Goal: Use online tool/utility: Utilize a website feature to perform a specific function

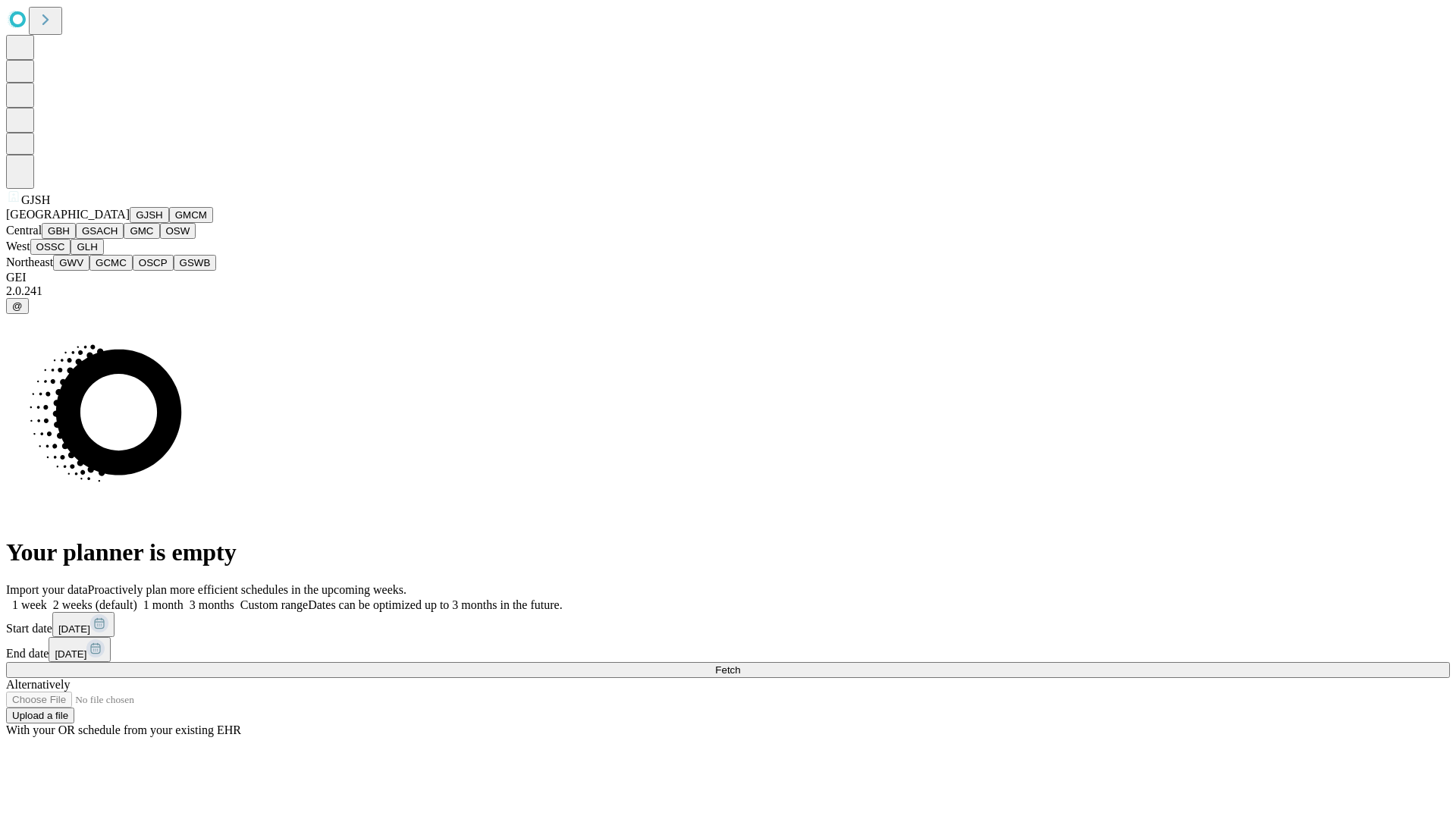
click at [129, 223] on button "GJSH" at bounding box center [149, 215] width 40 height 16
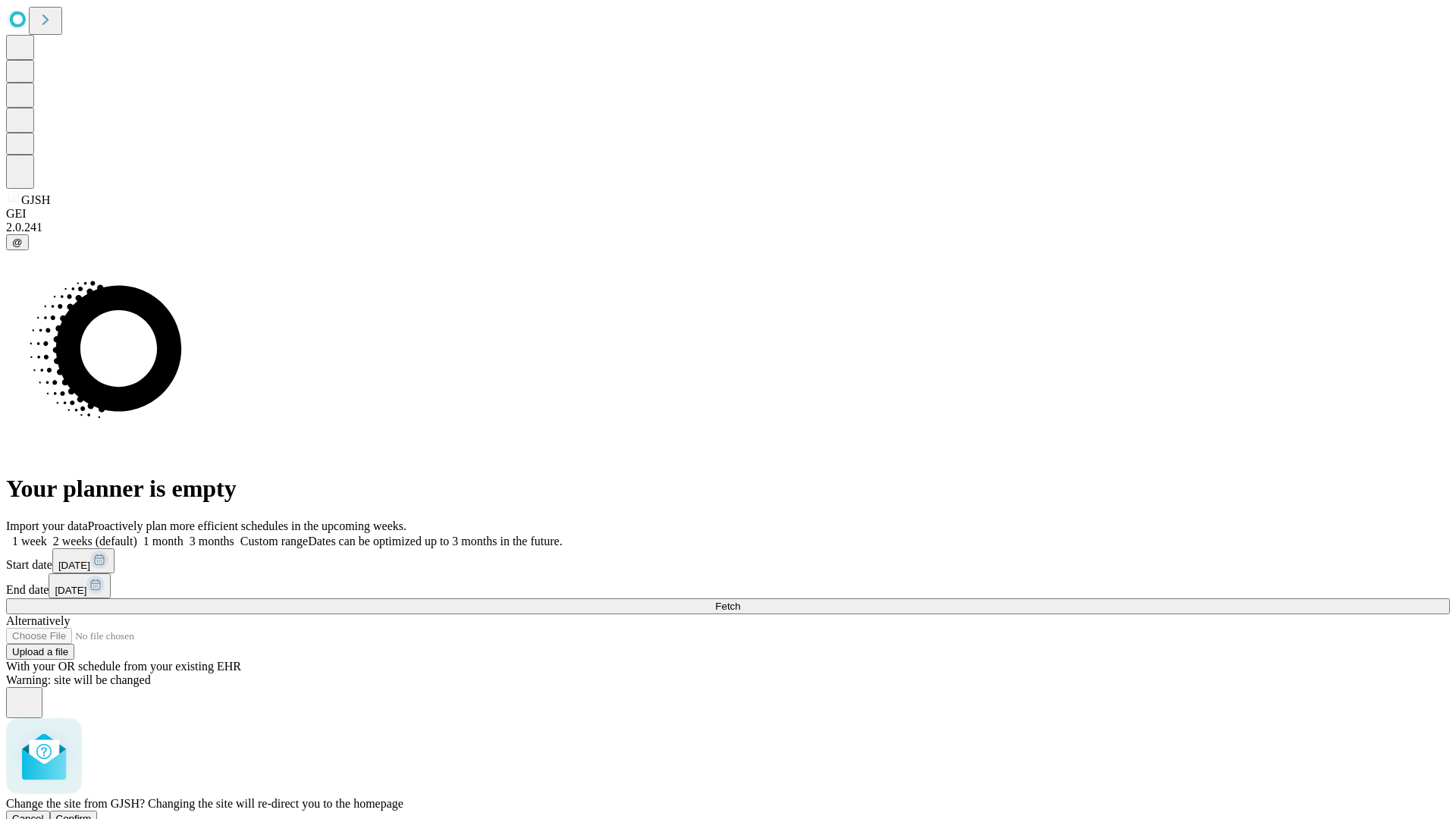
click at [91, 813] on span "Confirm" at bounding box center [74, 819] width 36 height 12
click at [137, 535] on label "2 weeks (default)" at bounding box center [91, 541] width 90 height 13
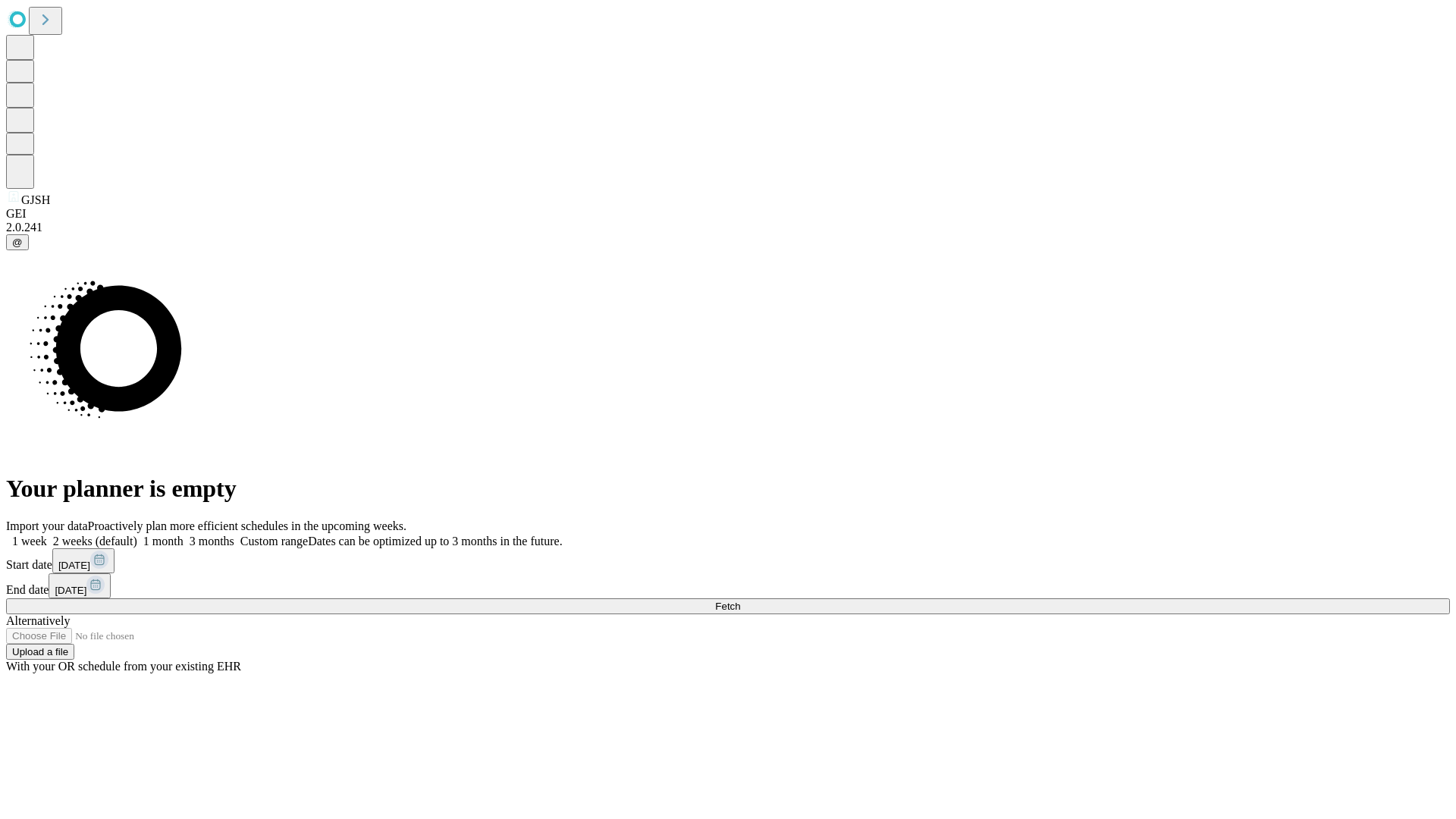
click at [740, 600] on span "Fetch" at bounding box center [728, 606] width 25 height 12
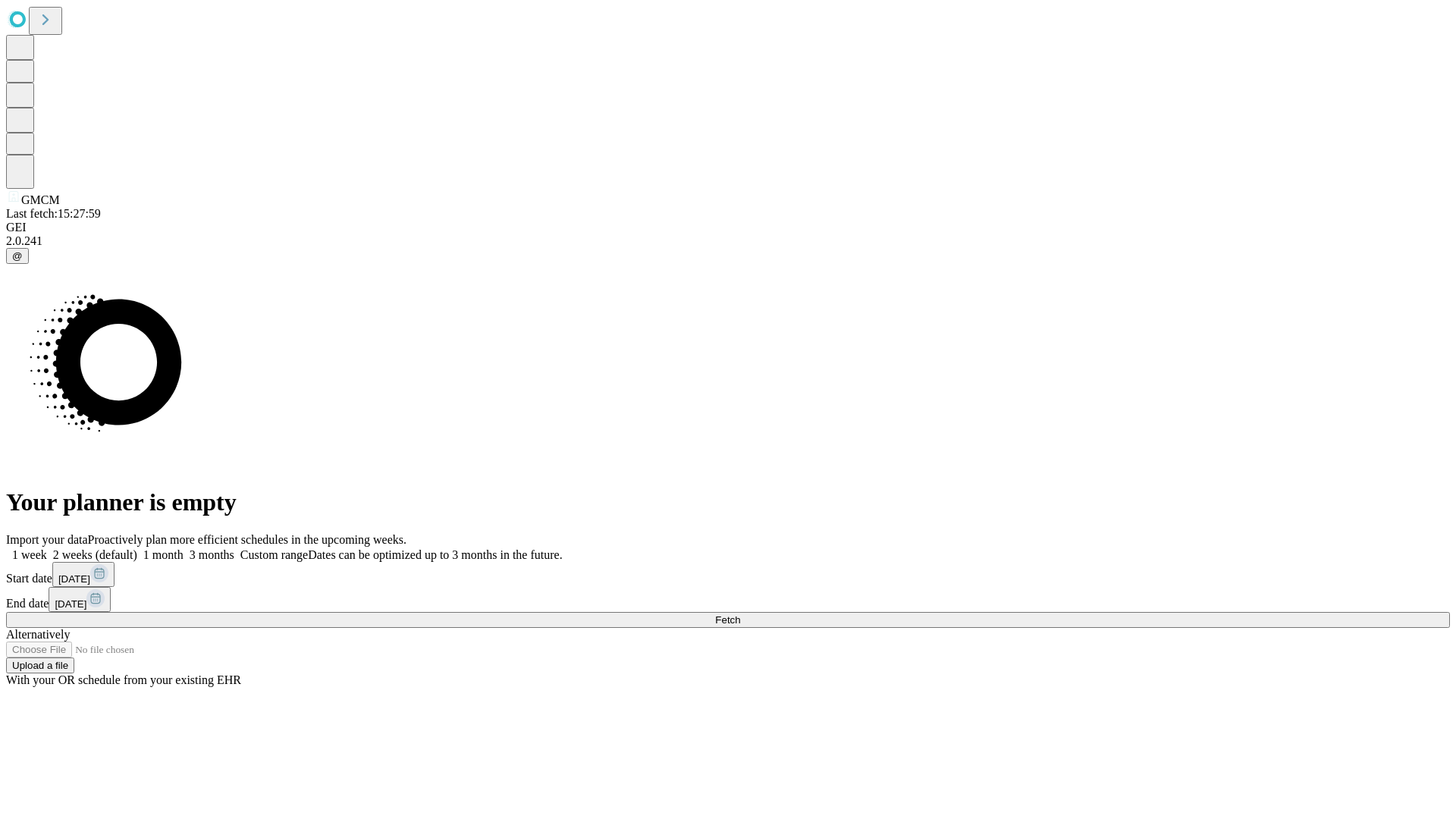
click at [137, 549] on label "2 weeks (default)" at bounding box center [91, 554] width 90 height 13
click at [740, 614] on span "Fetch" at bounding box center [728, 620] width 25 height 12
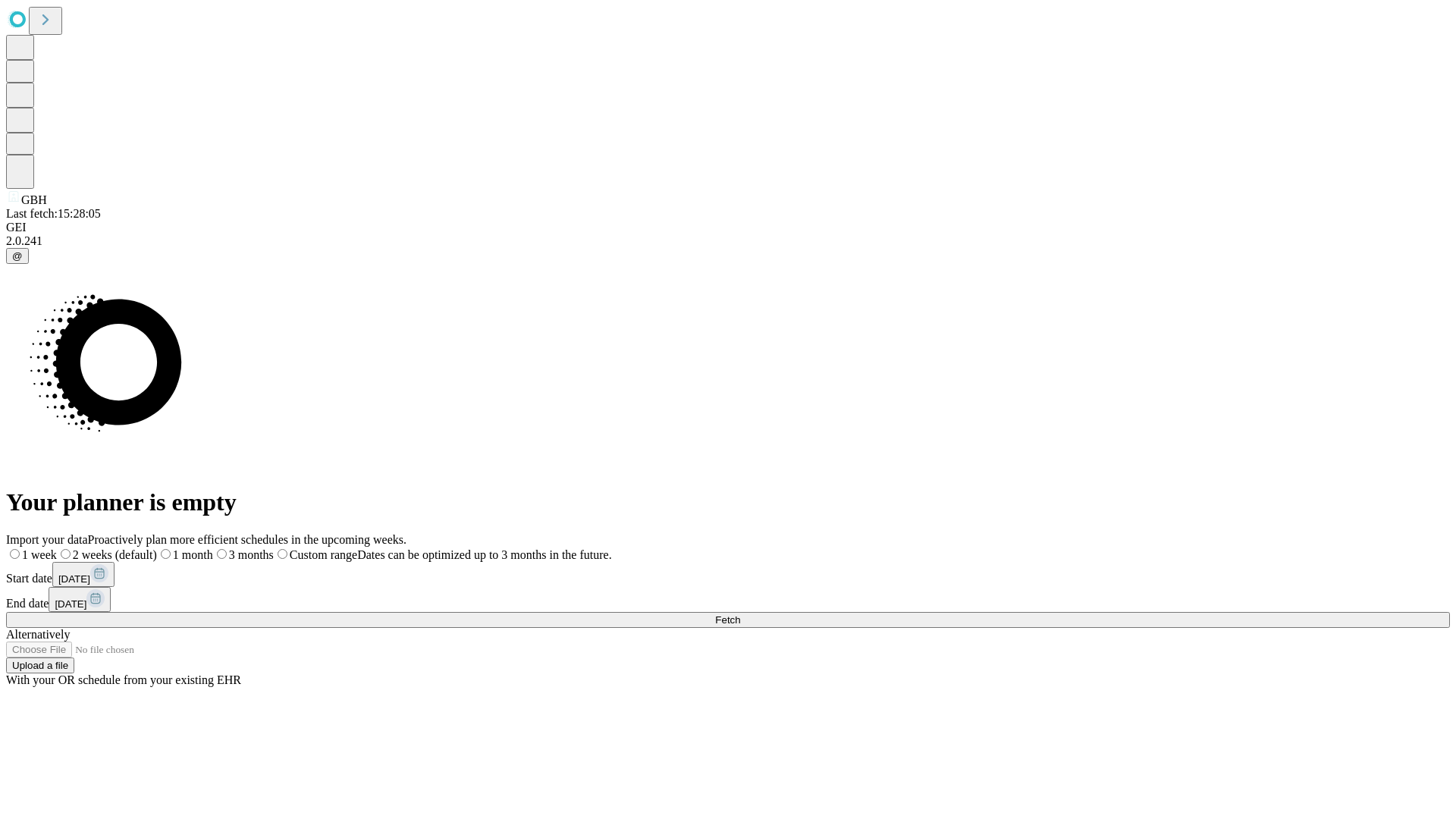
click at [740, 614] on span "Fetch" at bounding box center [728, 620] width 25 height 12
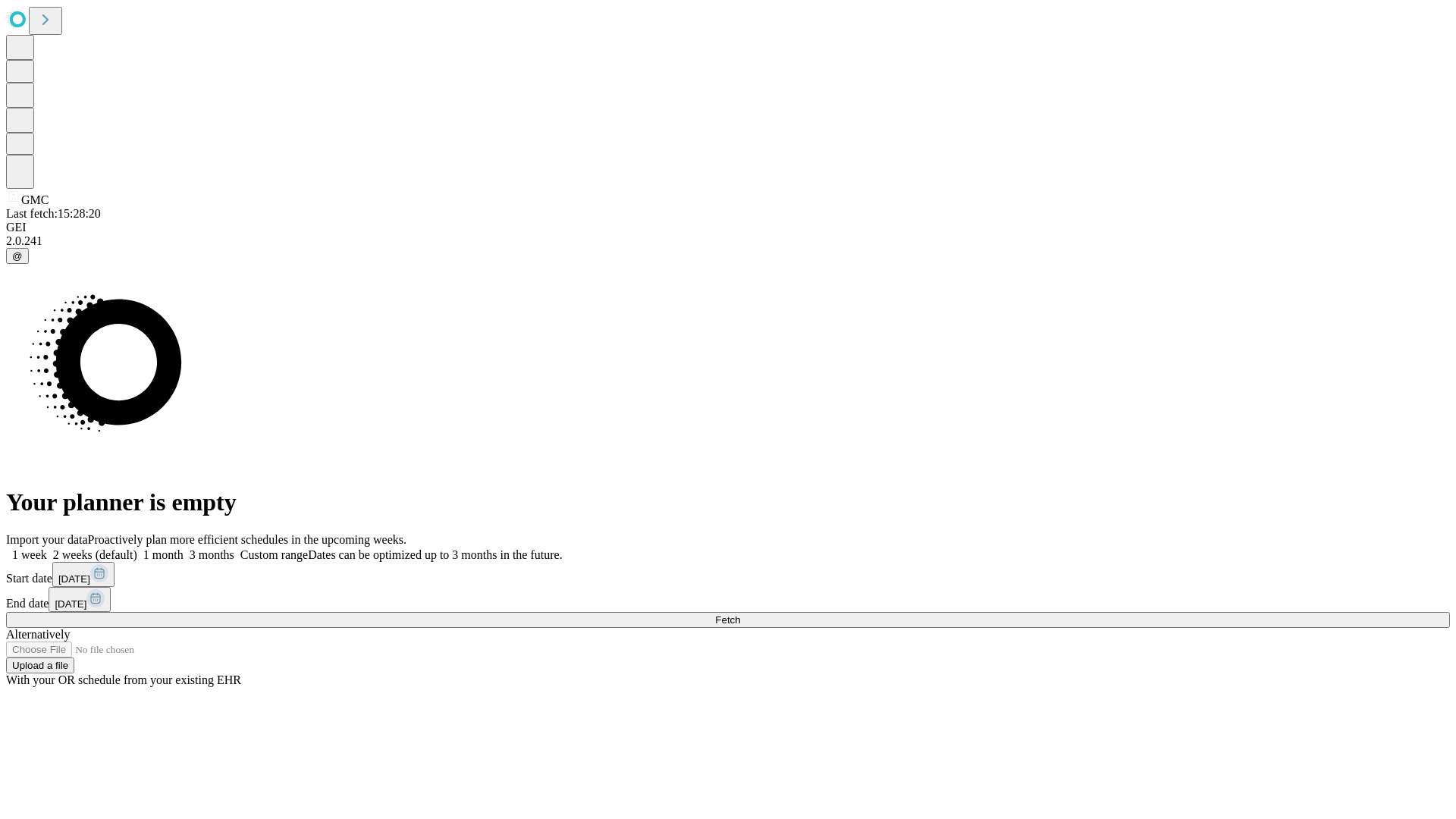
click at [137, 549] on label "2 weeks (default)" at bounding box center [91, 554] width 90 height 13
click at [740, 614] on span "Fetch" at bounding box center [728, 620] width 25 height 12
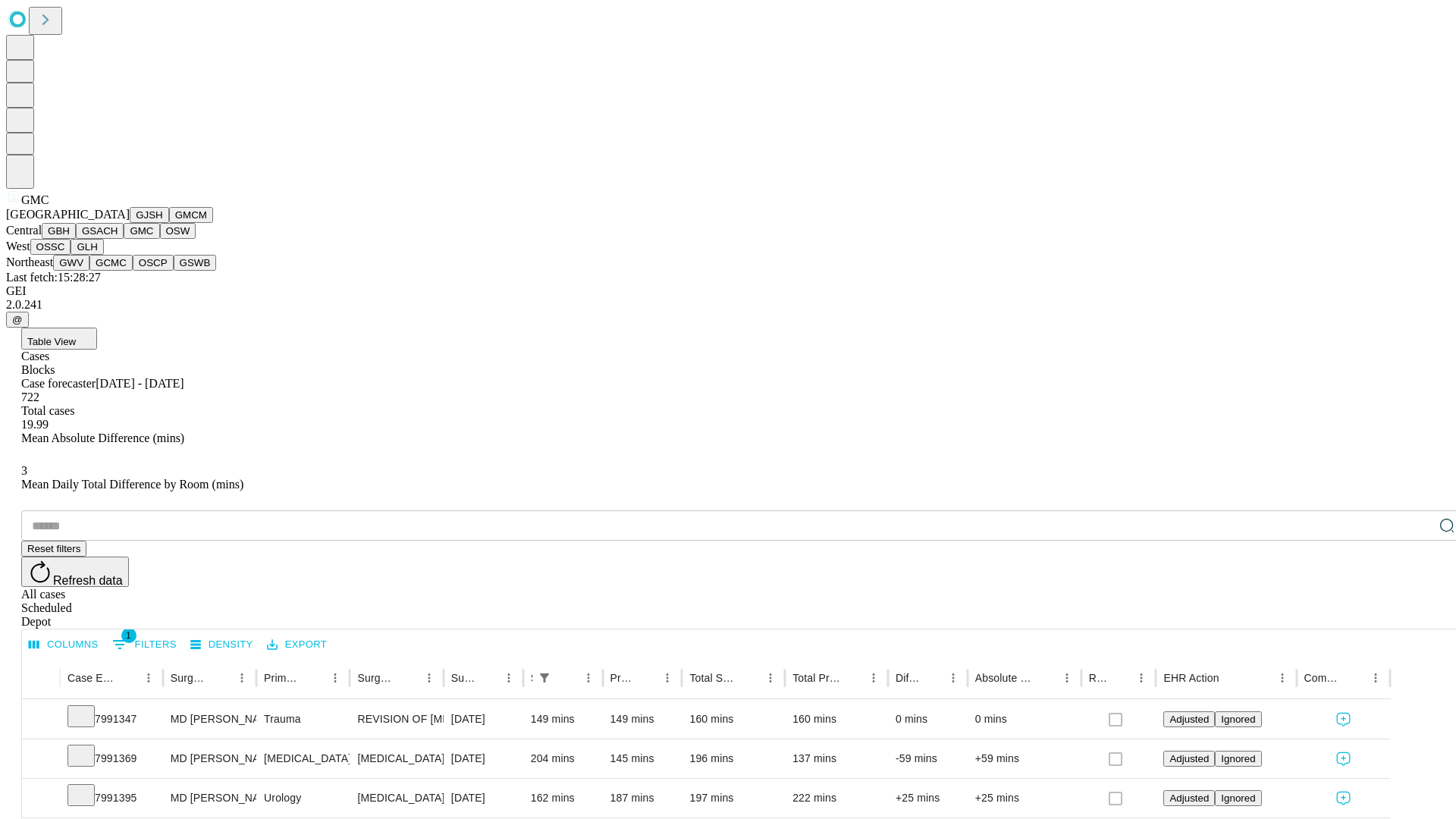
click at [160, 239] on button "OSW" at bounding box center [177, 231] width 36 height 16
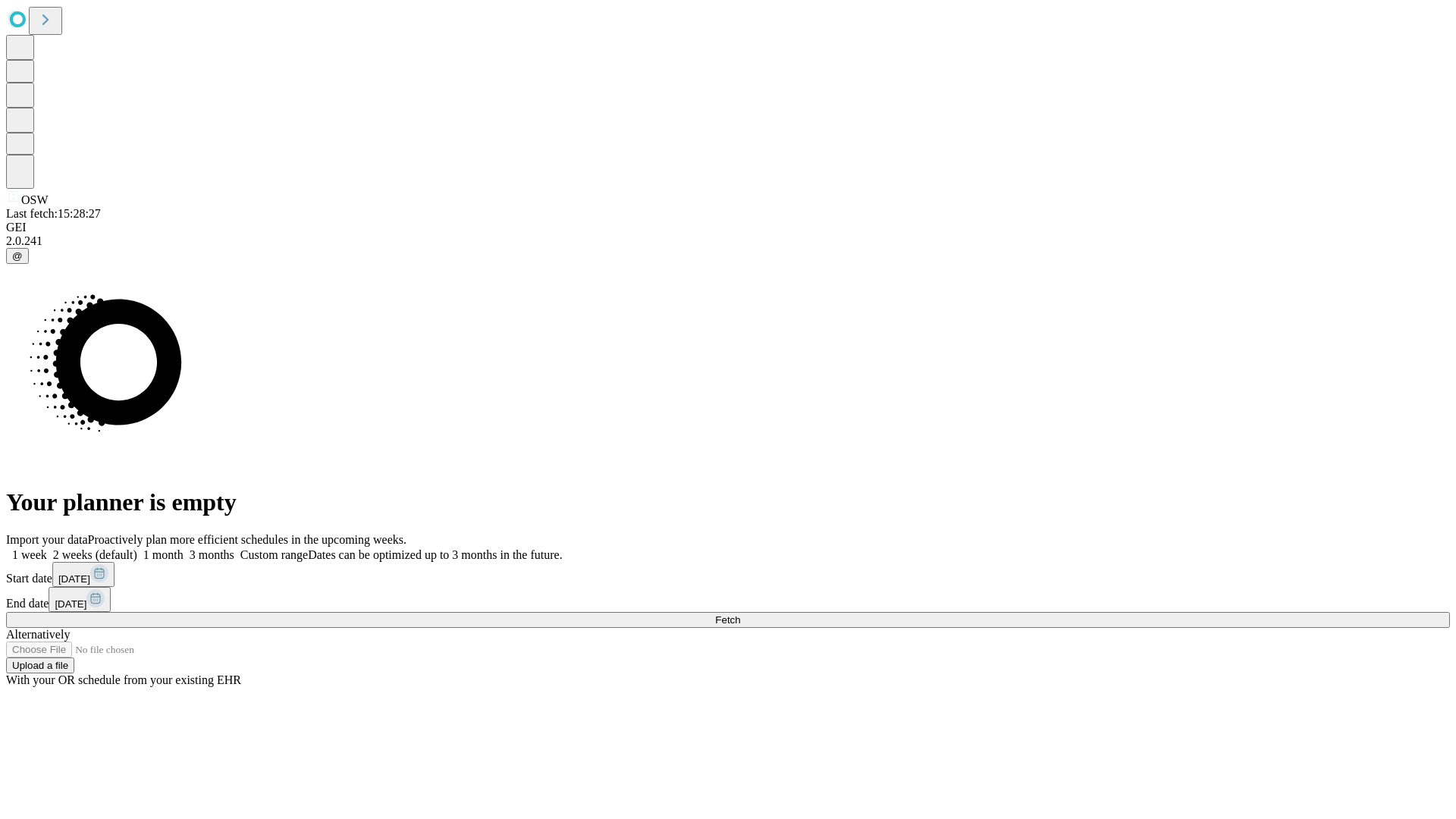
click at [137, 549] on label "2 weeks (default)" at bounding box center [91, 554] width 90 height 13
click at [740, 614] on span "Fetch" at bounding box center [728, 620] width 25 height 12
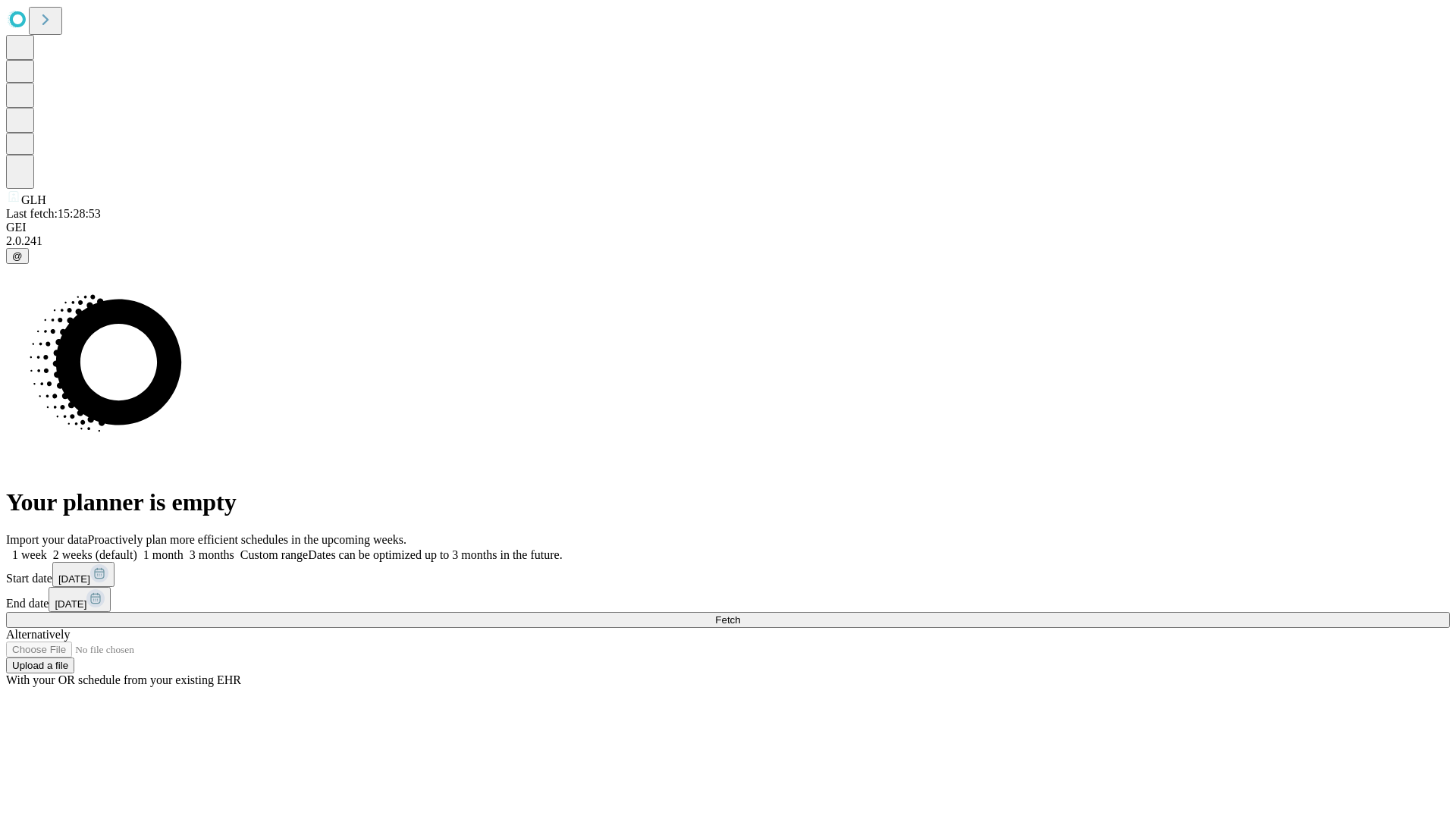
click at [137, 549] on label "2 weeks (default)" at bounding box center [91, 554] width 90 height 13
click at [740, 614] on span "Fetch" at bounding box center [728, 620] width 25 height 12
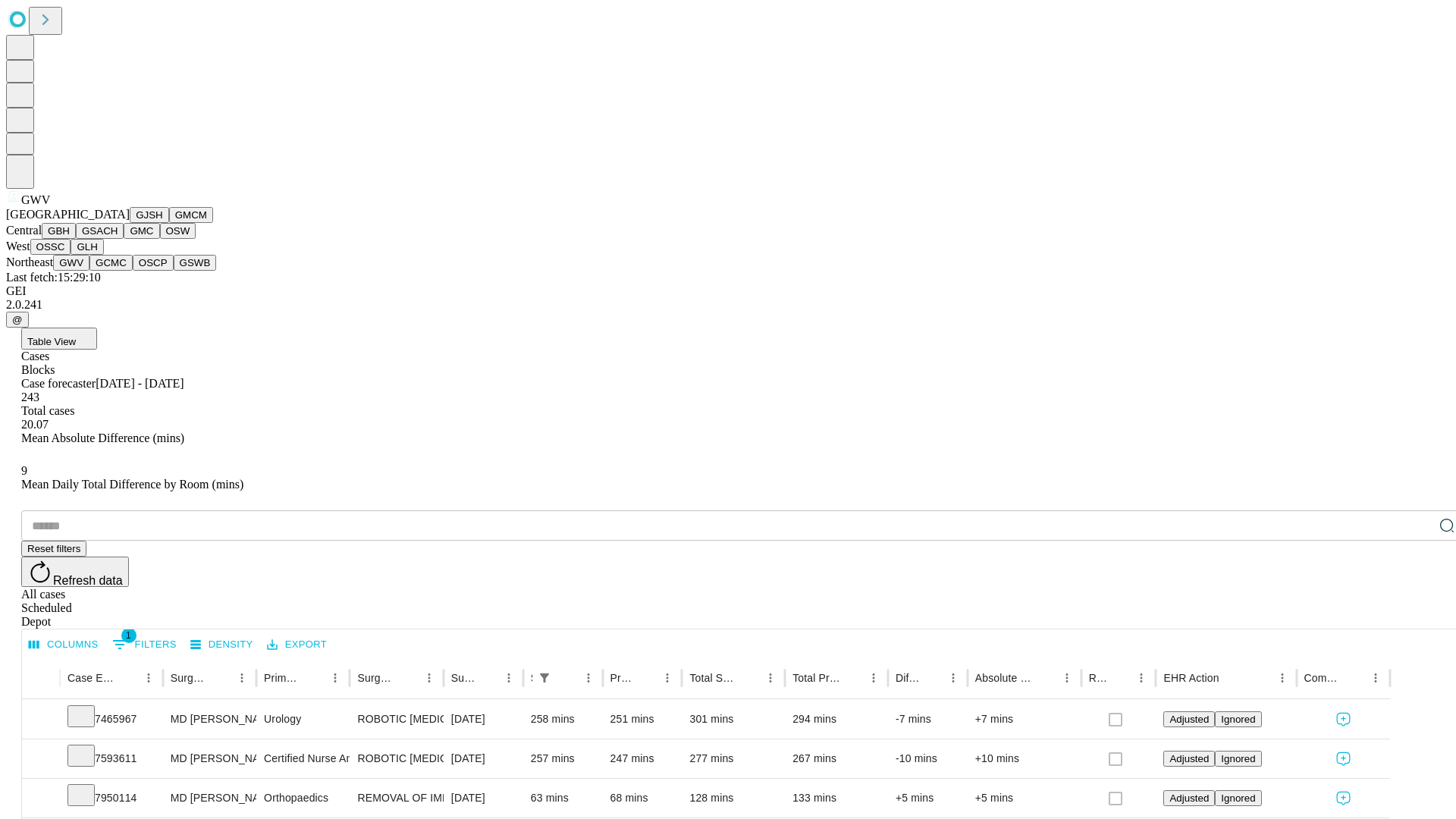
click at [118, 270] on button "GCMC" at bounding box center [111, 263] width 43 height 16
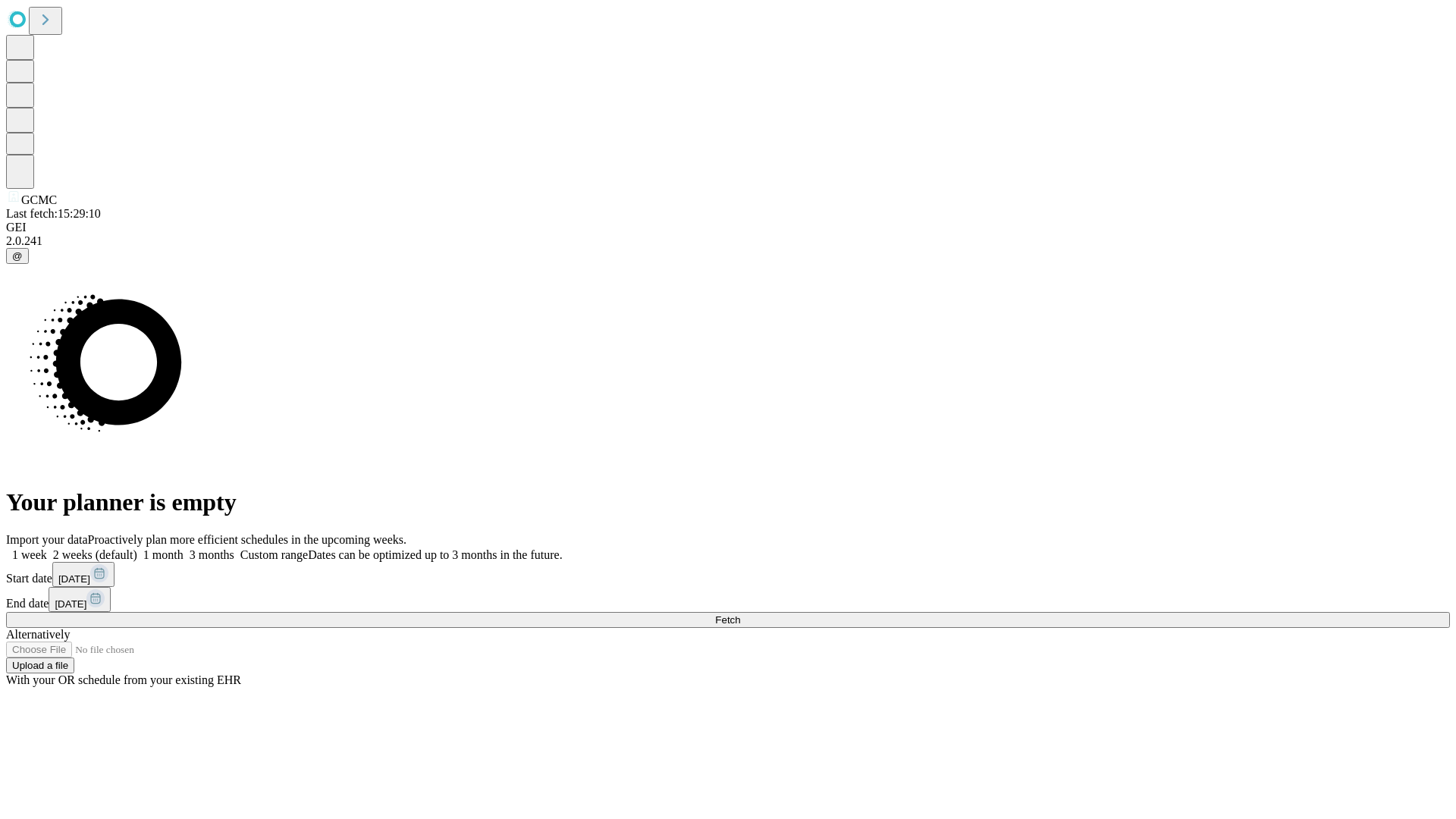
click at [137, 549] on label "2 weeks (default)" at bounding box center [91, 554] width 90 height 13
click at [740, 614] on span "Fetch" at bounding box center [728, 620] width 25 height 12
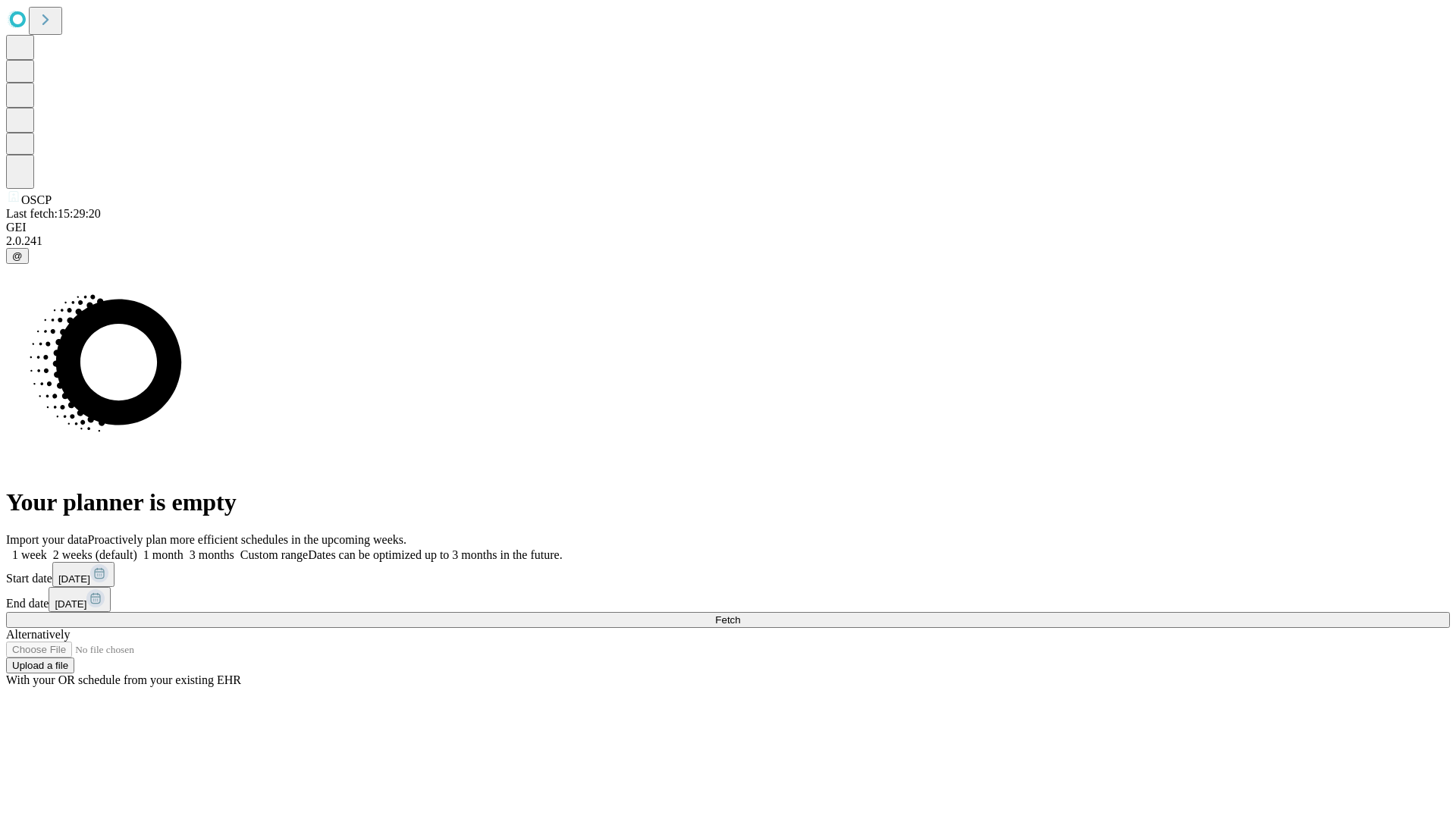
click at [137, 549] on label "2 weeks (default)" at bounding box center [91, 554] width 90 height 13
click at [740, 614] on span "Fetch" at bounding box center [728, 620] width 25 height 12
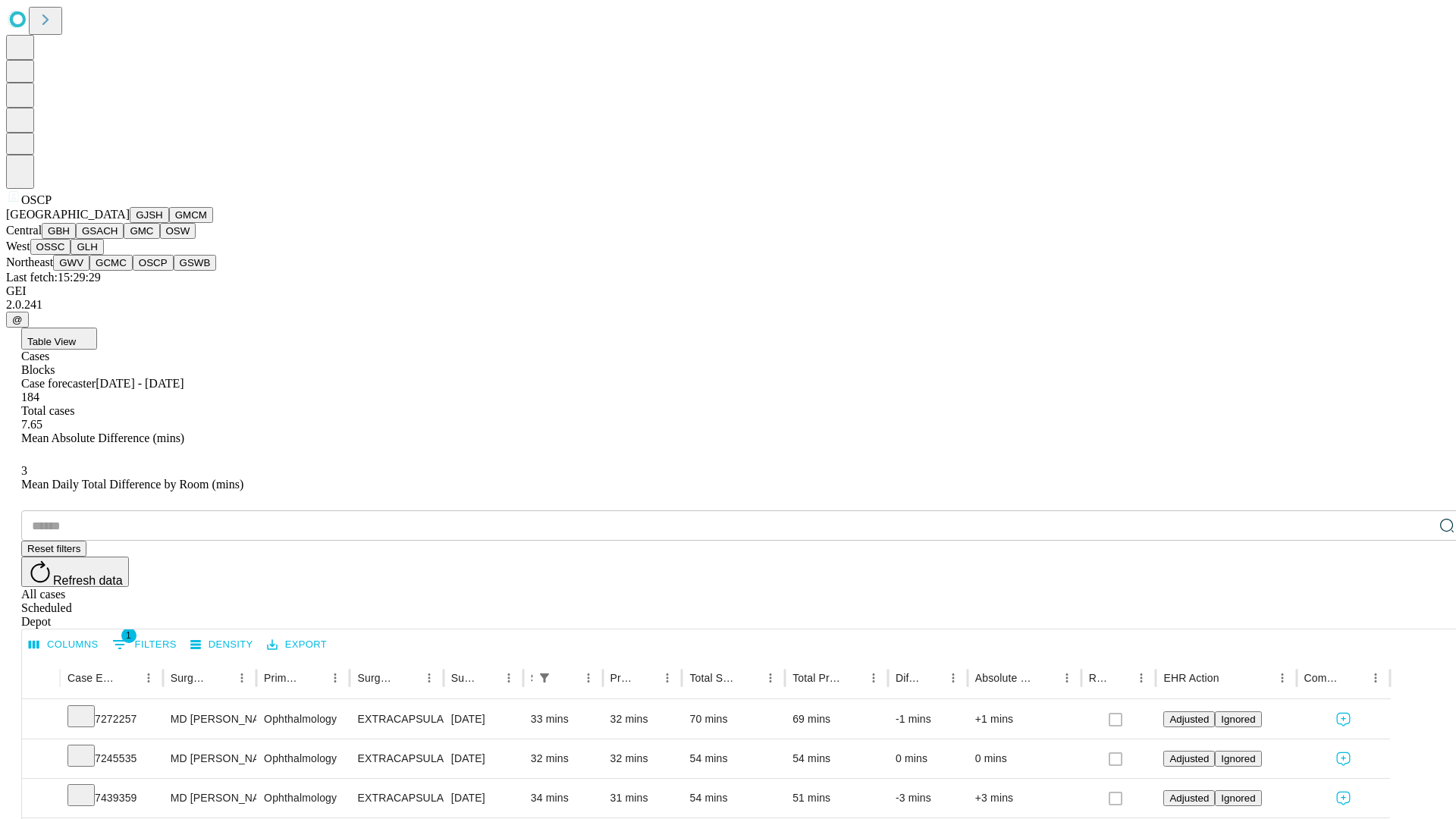
click at [174, 270] on button "GSWB" at bounding box center [195, 263] width 43 height 16
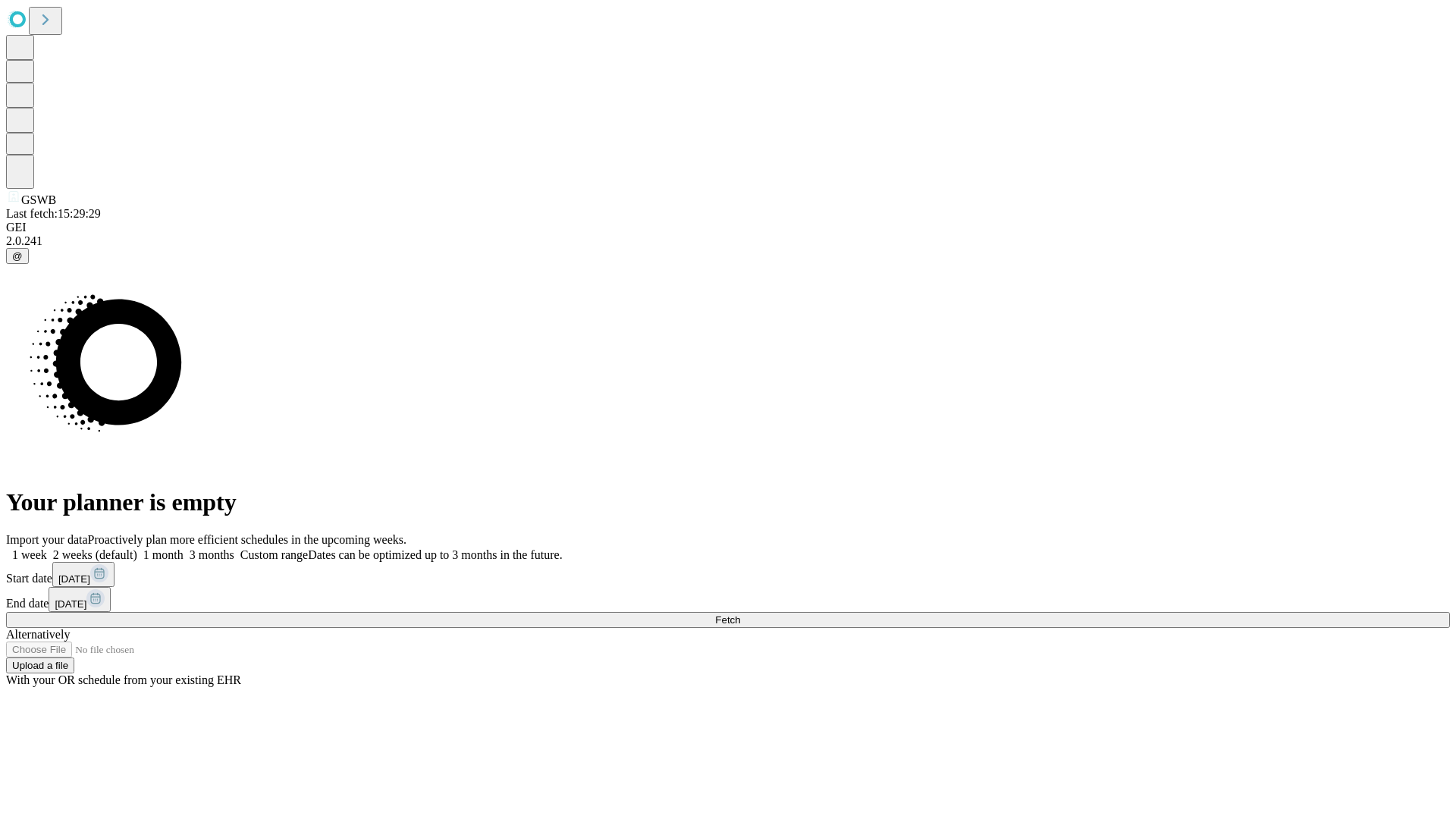
click at [137, 549] on label "2 weeks (default)" at bounding box center [91, 554] width 90 height 13
click at [740, 614] on span "Fetch" at bounding box center [728, 620] width 25 height 12
